Goal: Task Accomplishment & Management: Use online tool/utility

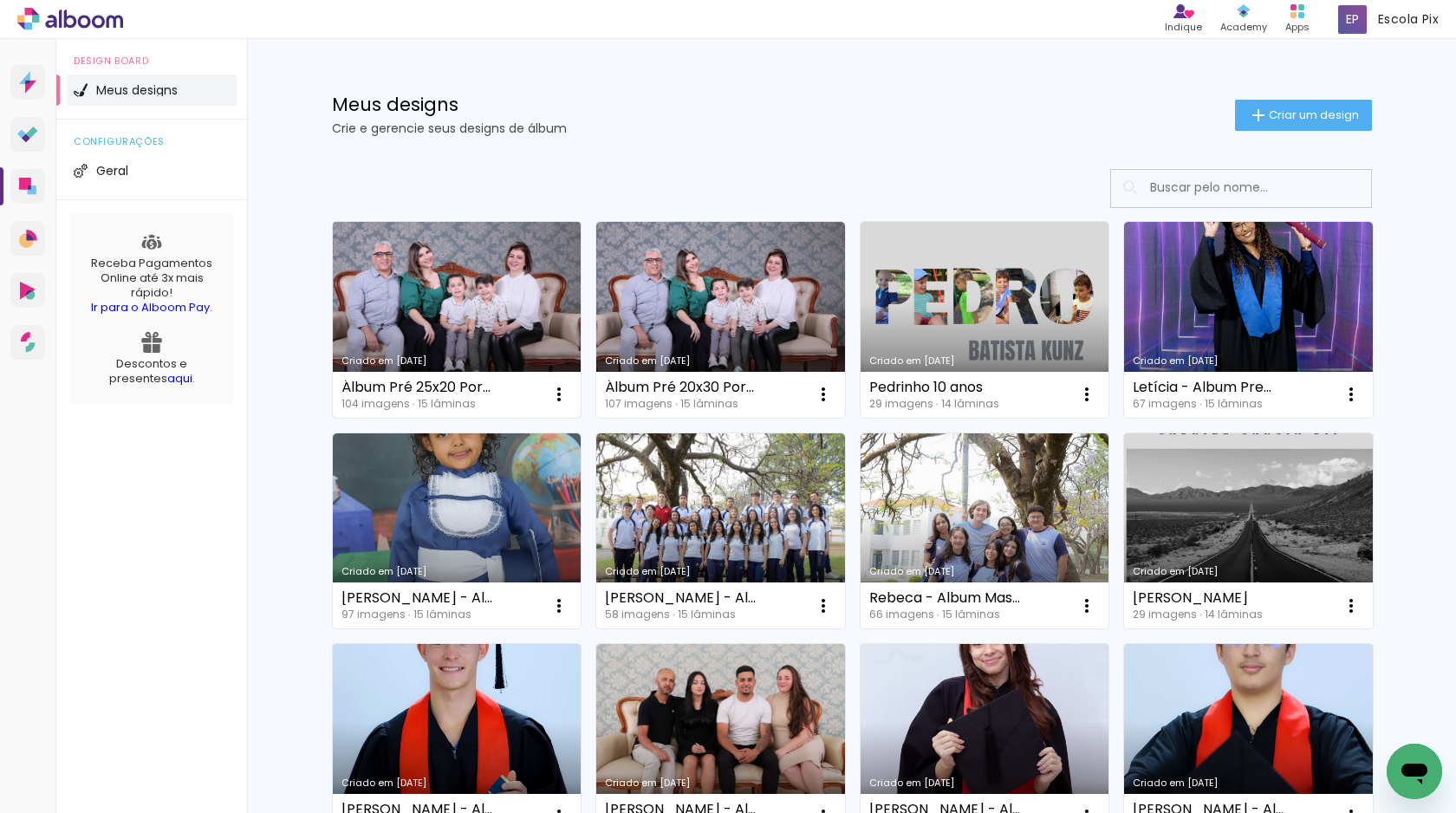
click at [443, 301] on link "Criado em [DATE]" at bounding box center [457, 319] width 248 height 196
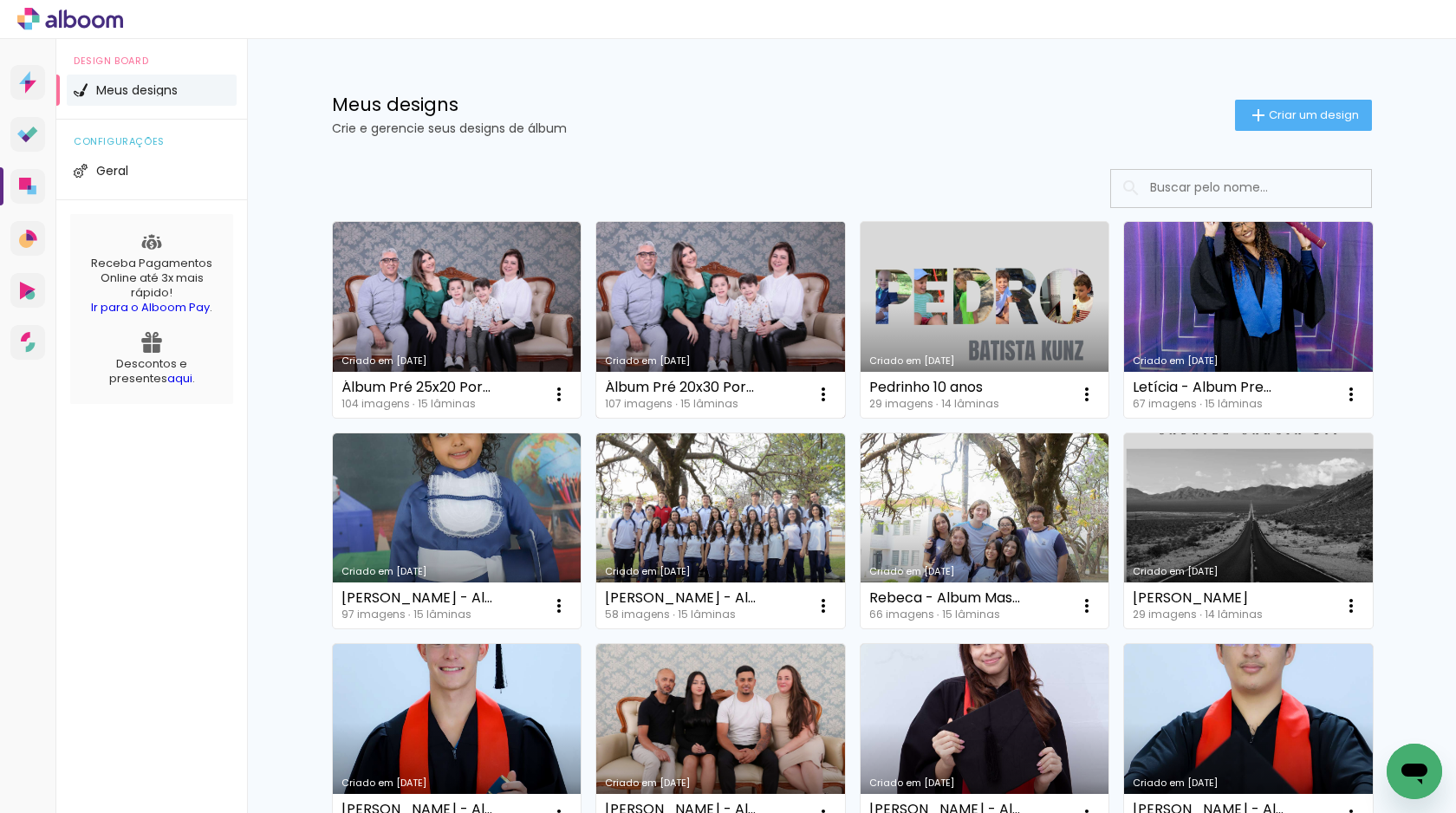
click at [712, 301] on link "Criado em [DATE]" at bounding box center [720, 319] width 248 height 196
